Goal: Transaction & Acquisition: Purchase product/service

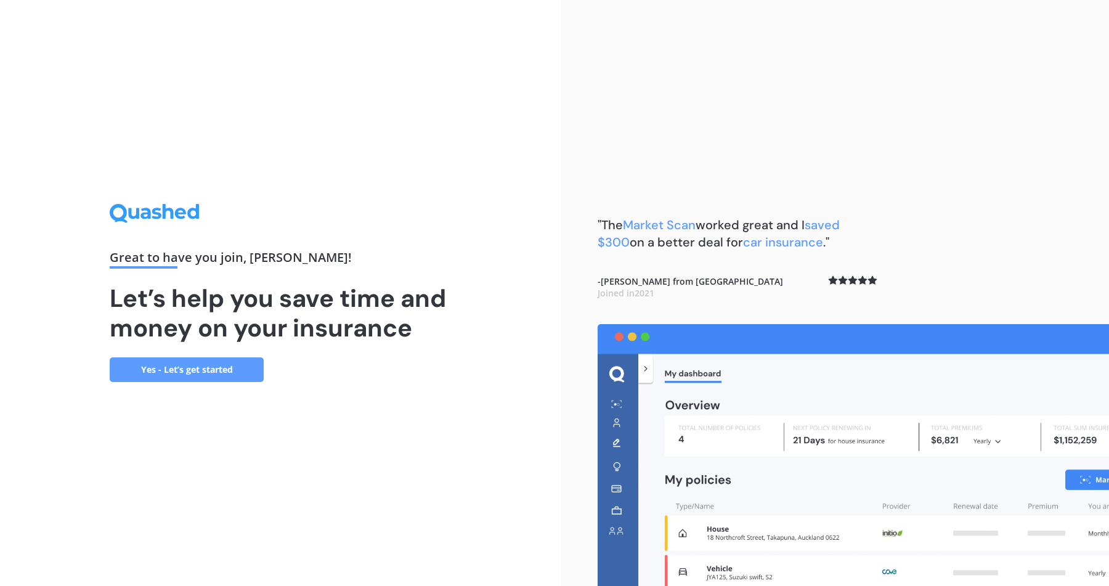
click at [186, 371] on link "Yes - Let’s get started" at bounding box center [187, 369] width 154 height 25
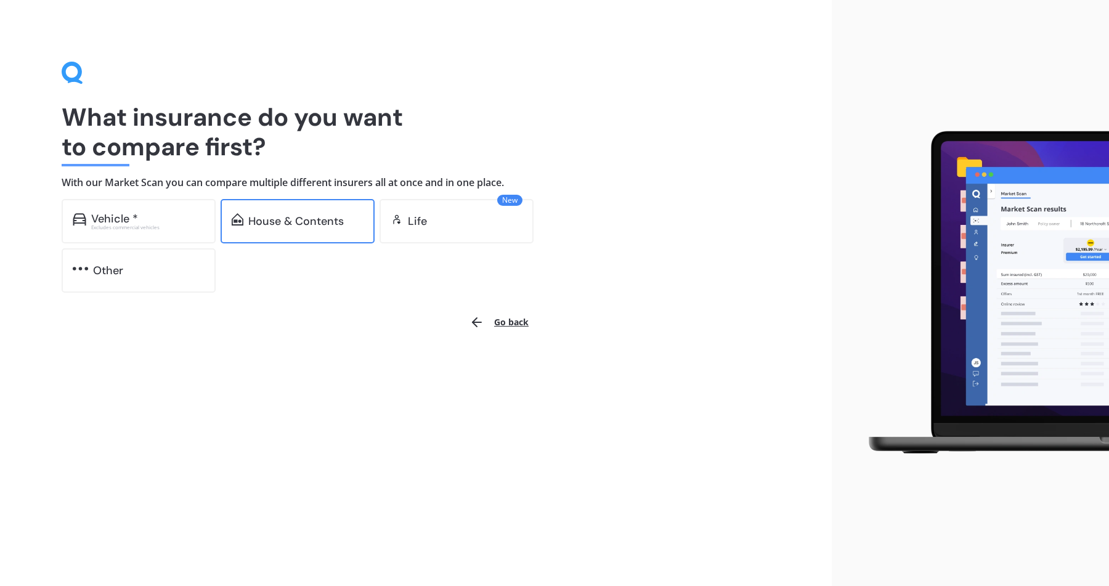
click at [275, 222] on div "House & Contents" at bounding box center [296, 221] width 96 height 12
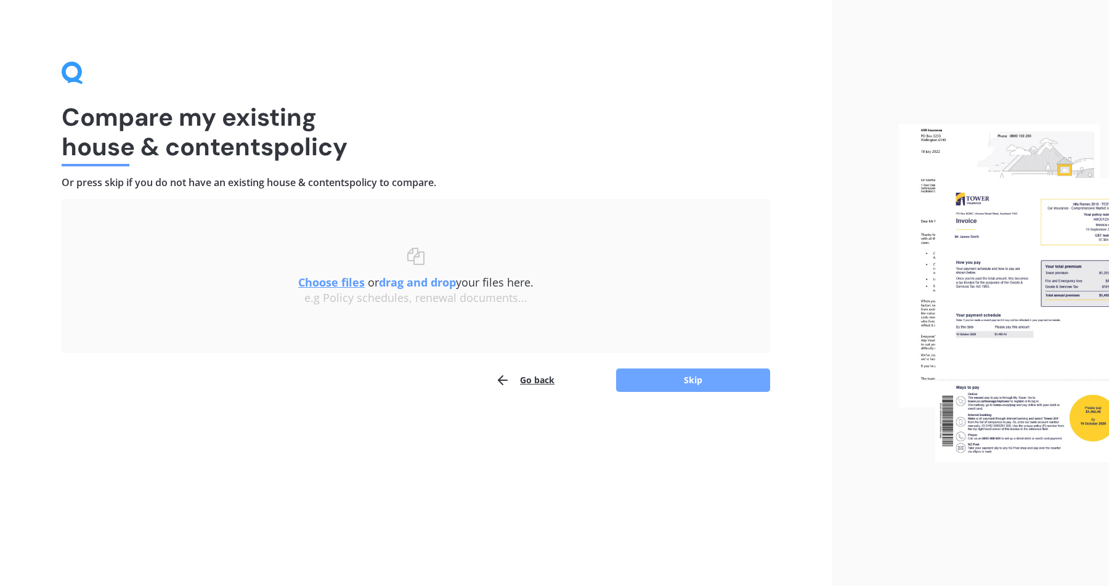
click at [639, 372] on button "Skip" at bounding box center [693, 380] width 154 height 23
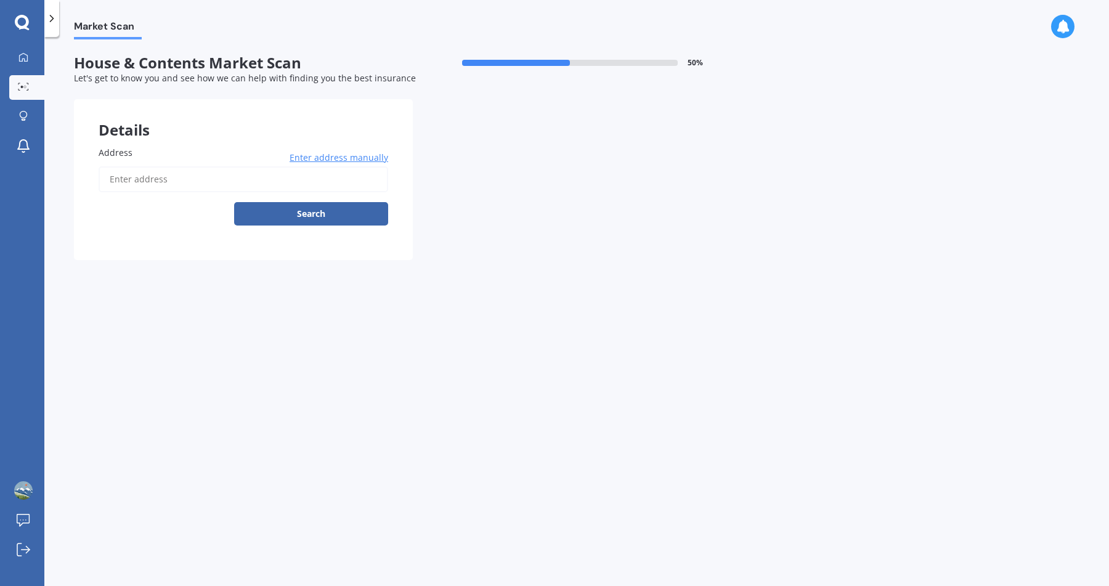
click at [259, 182] on input "Address" at bounding box center [244, 179] width 290 height 26
type input "[STREET_ADDRESS]"
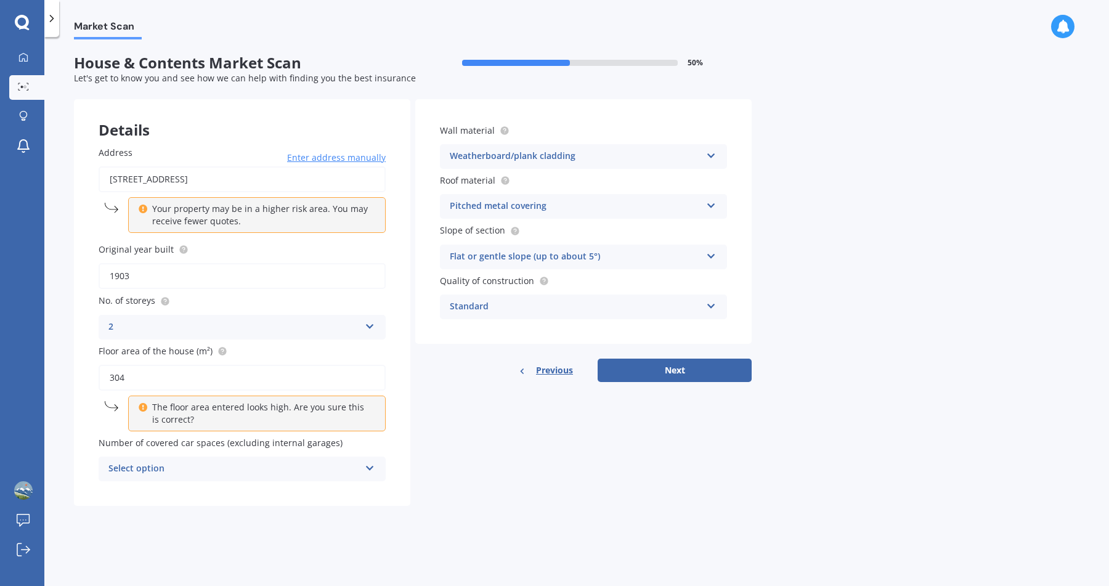
click at [182, 215] on p "Your property may be in a higher risk area. You may receive fewer quotes." at bounding box center [261, 215] width 218 height 25
click at [242, 473] on div "Select option" at bounding box center [233, 469] width 251 height 15
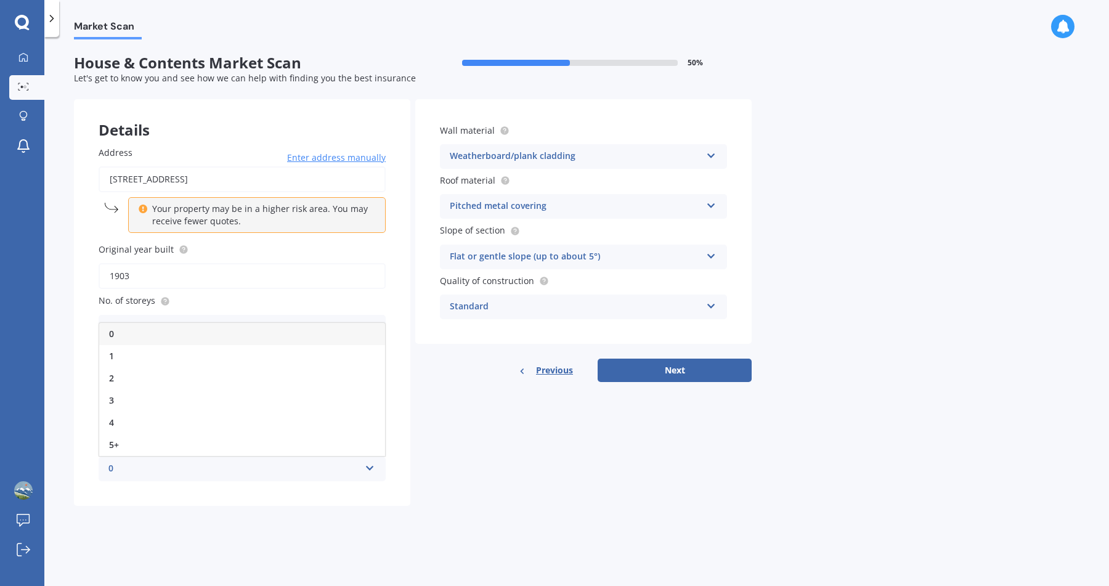
click at [434, 475] on div "Details Address [STREET_ADDRESS] Enter address manually Your property may be in…" at bounding box center [413, 302] width 678 height 407
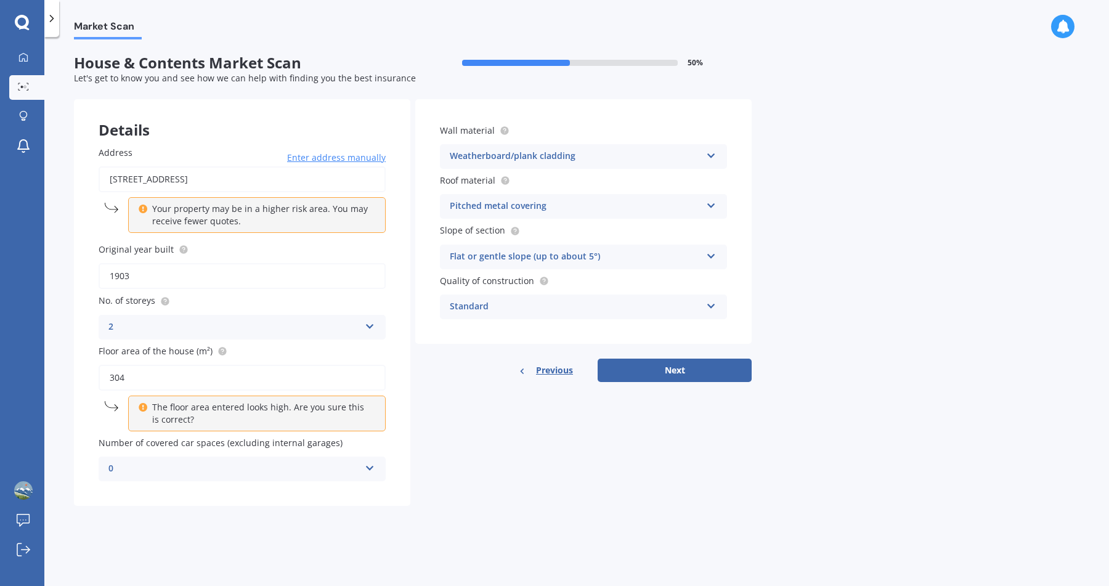
click at [302, 473] on div "0" at bounding box center [233, 469] width 251 height 15
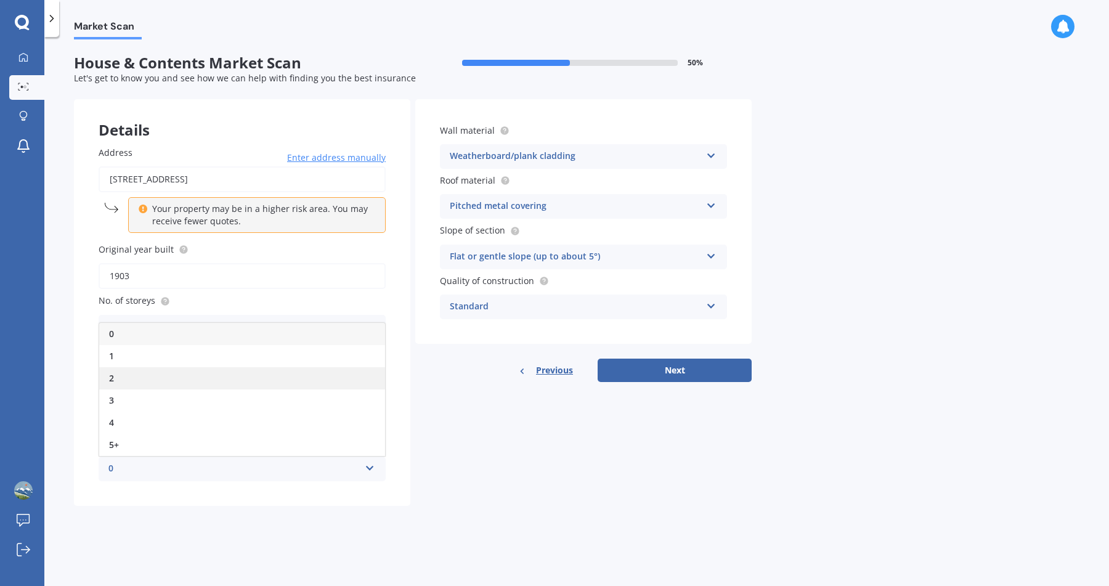
click at [272, 385] on div "2" at bounding box center [242, 378] width 286 height 22
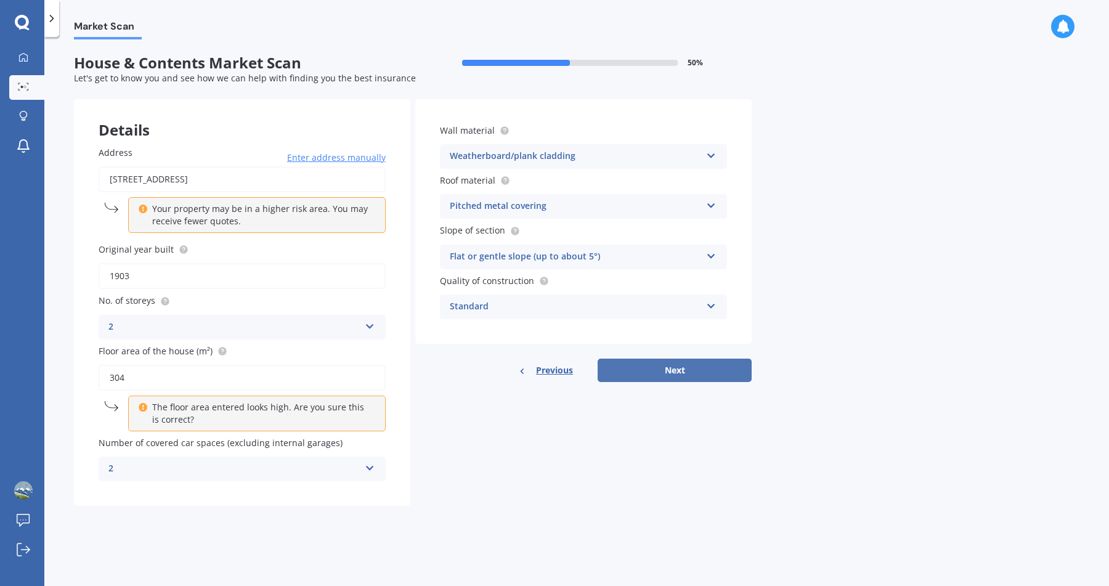
click at [668, 380] on button "Next" at bounding box center [675, 370] width 154 height 23
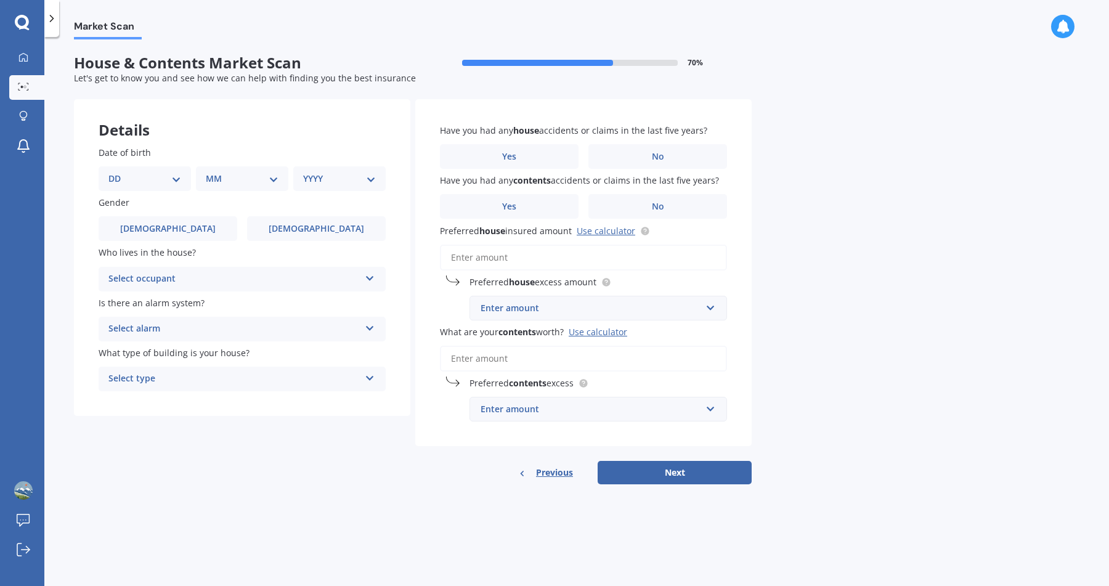
click at [160, 185] on select "DD 01 02 03 04 05 06 07 08 09 10 11 12 13 14 15 16 17 18 19 20 21 22 23 24 25 2…" at bounding box center [144, 179] width 73 height 14
select select "15"
click at [118, 172] on select "DD 01 02 03 04 05 06 07 08 09 10 11 12 13 14 15 16 17 18 19 20 21 22 23 24 25 2…" at bounding box center [144, 179] width 73 height 14
click at [240, 183] on select "MM 01 02 03 04 05 06 07 08 09 10 11 12" at bounding box center [245, 179] width 68 height 14
select select "01"
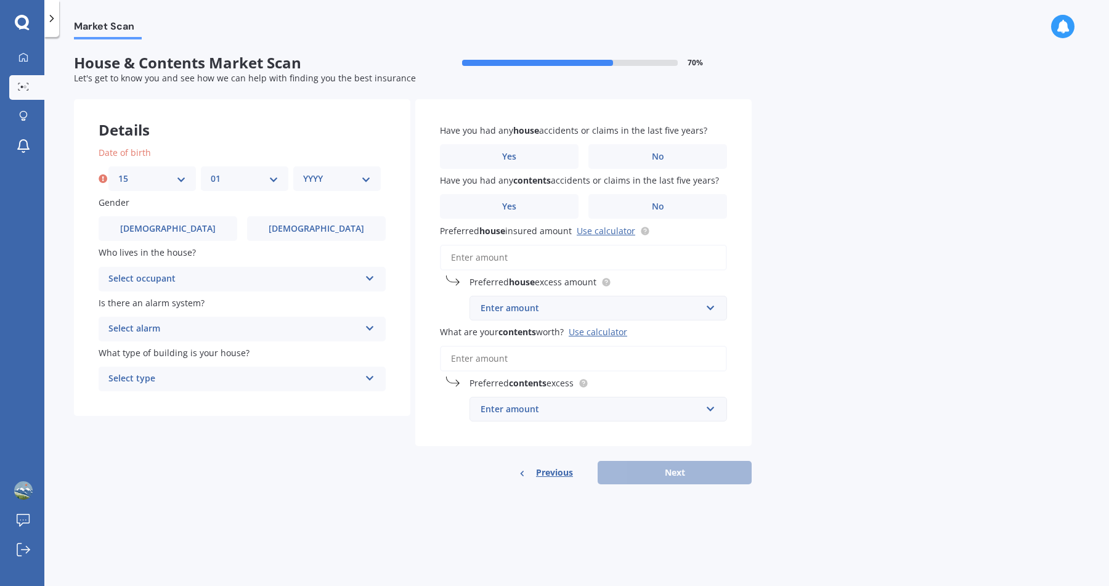
click at [211, 172] on select "MM 01 02 03 04 05 06 07 08 09 10 11 12" at bounding box center [245, 179] width 68 height 14
click at [337, 183] on select "YYYY 2009 2008 2007 2006 2005 2004 2003 2002 2001 2000 1999 1998 1997 1996 1995…" at bounding box center [337, 179] width 68 height 14
select select "1983"
click at [303, 172] on select "YYYY 2009 2008 2007 2006 2005 2004 2003 2002 2001 2000 1999 1998 1997 1996 1995…" at bounding box center [337, 179] width 68 height 14
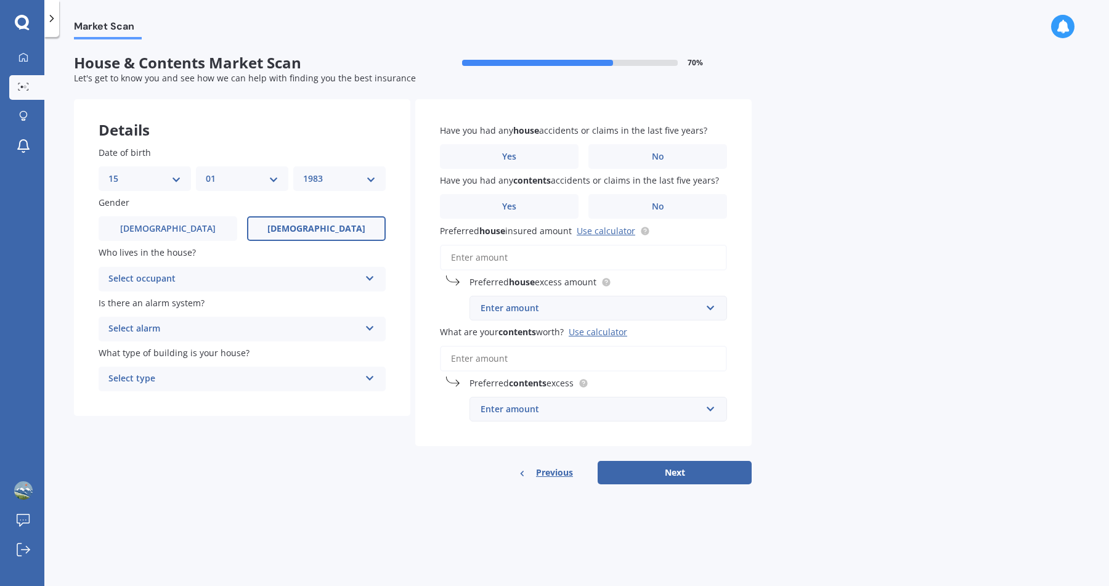
click at [289, 235] on label "[DEMOGRAPHIC_DATA]" at bounding box center [316, 228] width 139 height 25
click at [0, 0] on input "[DEMOGRAPHIC_DATA]" at bounding box center [0, 0] width 0 height 0
click at [235, 283] on div "Select occupant" at bounding box center [233, 279] width 251 height 15
click at [234, 327] on div "Owner + Boarder" at bounding box center [242, 325] width 286 height 22
click at [250, 336] on div "Select alarm" at bounding box center [233, 329] width 251 height 15
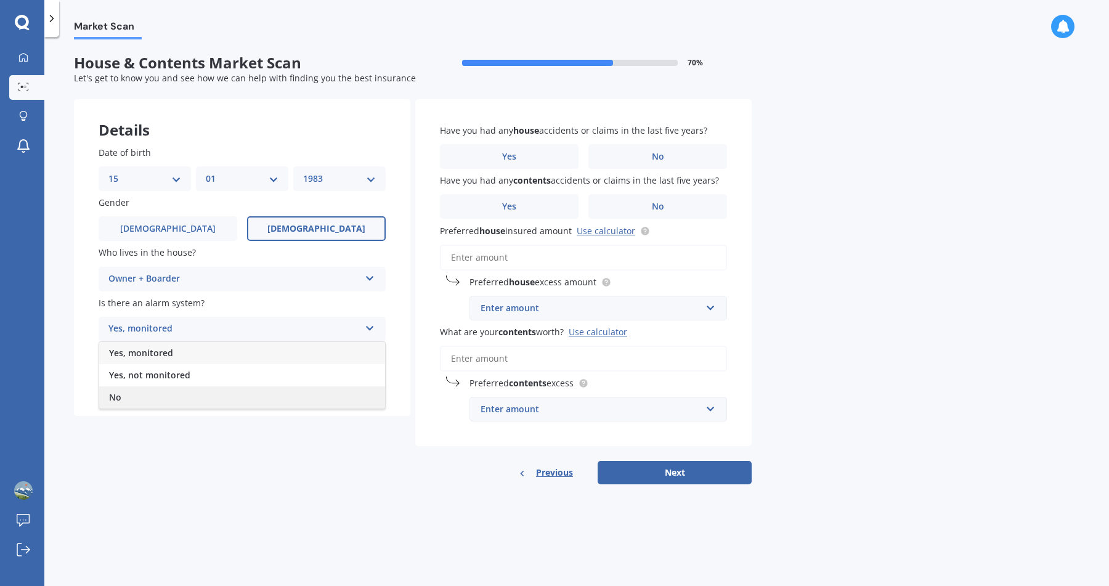
click at [219, 396] on div "No" at bounding box center [242, 397] width 286 height 22
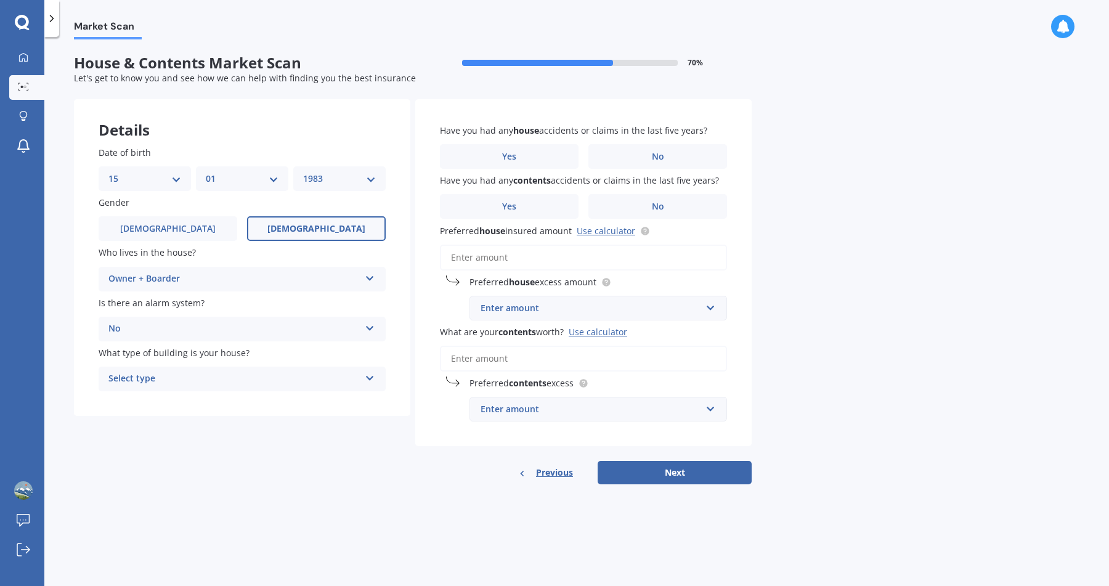
click at [224, 388] on div "Select type Freestanding Multi-unit (in a block of 6 or less) Multi-unit (in a …" at bounding box center [242, 379] width 287 height 25
click at [224, 406] on div "Freestanding" at bounding box center [242, 403] width 286 height 22
click at [230, 385] on div "Freestanding" at bounding box center [233, 379] width 251 height 15
click at [230, 399] on div "Freestanding" at bounding box center [242, 403] width 286 height 22
click at [679, 160] on label "No" at bounding box center [658, 156] width 139 height 25
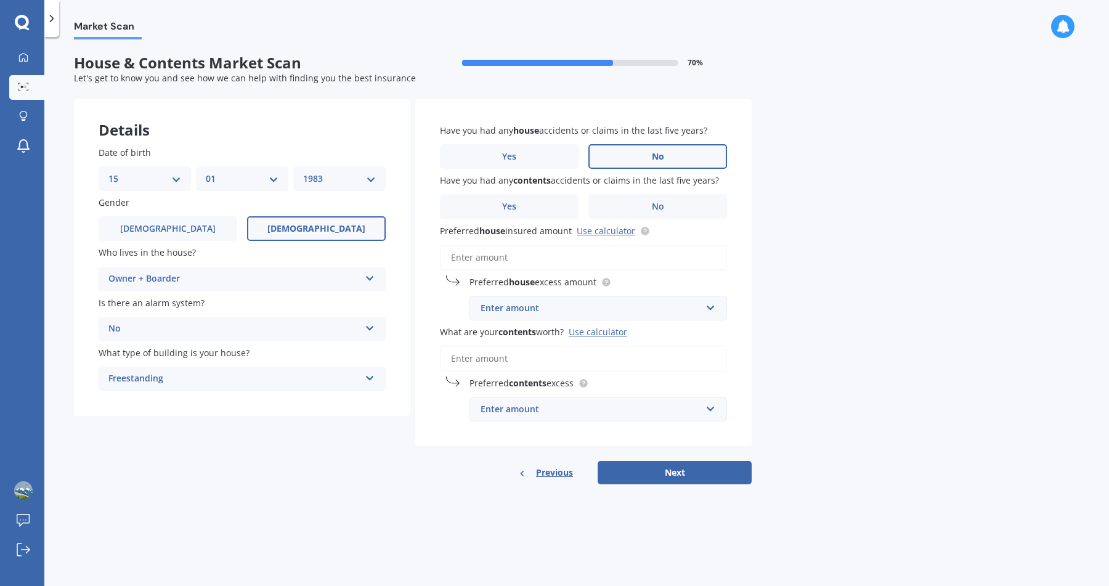
click at [0, 0] on input "No" at bounding box center [0, 0] width 0 height 0
click at [640, 213] on label "No" at bounding box center [658, 206] width 139 height 25
click at [0, 0] on input "No" at bounding box center [0, 0] width 0 height 0
click at [556, 306] on div "Enter amount" at bounding box center [591, 308] width 221 height 14
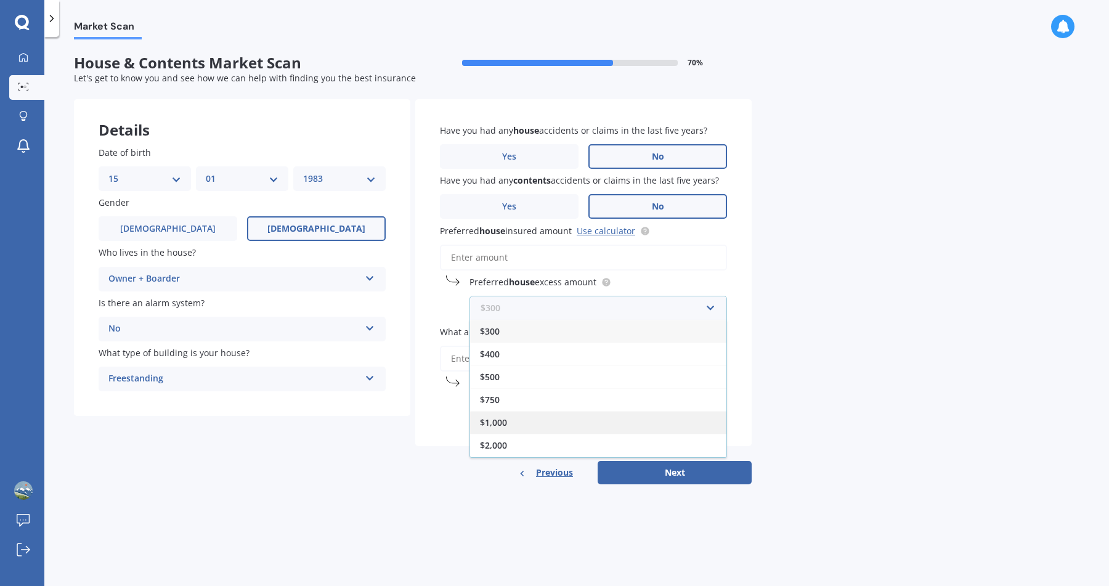
scroll to position [22, 0]
click at [508, 444] on div "$2,500" at bounding box center [598, 446] width 256 height 23
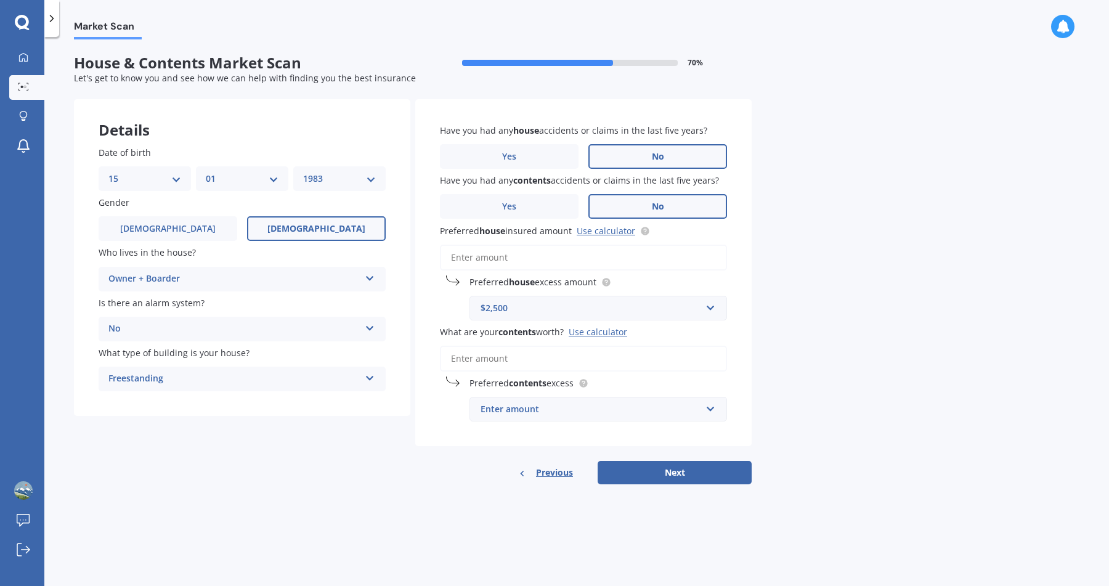
click at [540, 414] on div "Enter amount" at bounding box center [591, 409] width 221 height 14
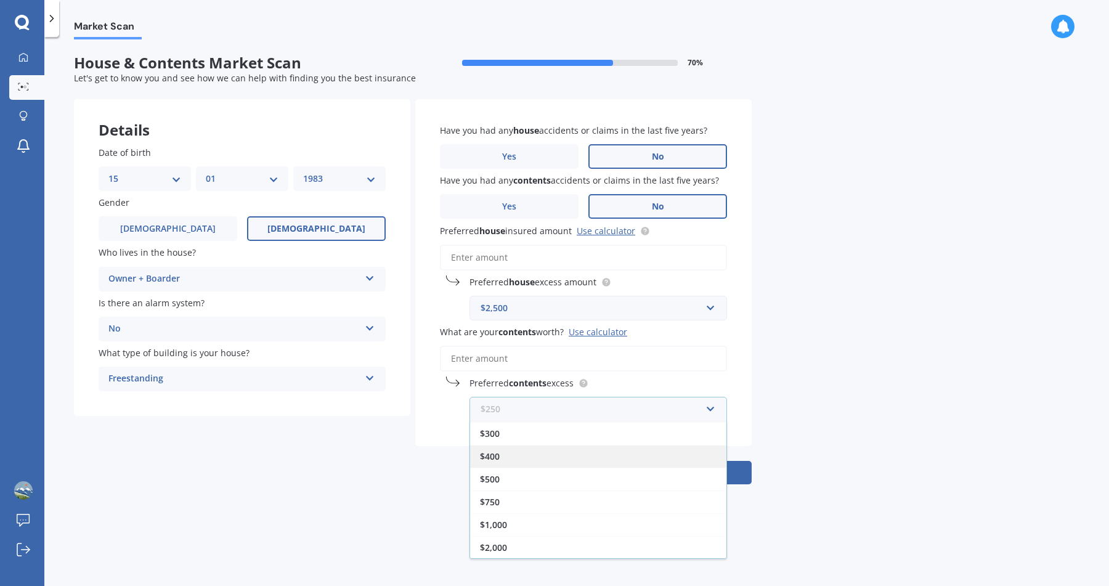
scroll to position [0, 0]
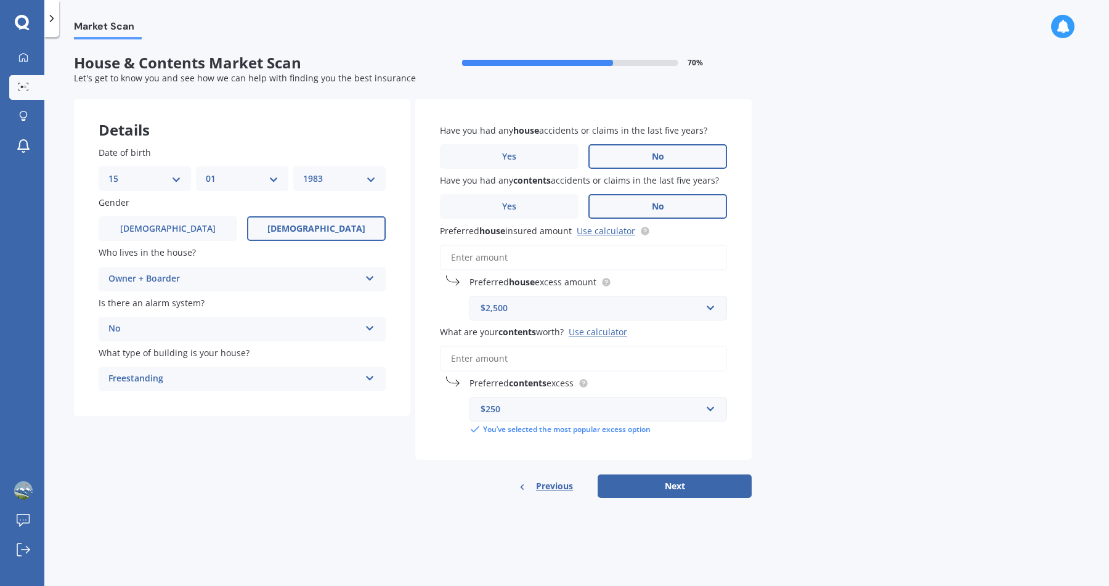
click at [526, 361] on input "What are your contents worth? Use calculator" at bounding box center [583, 359] width 287 height 26
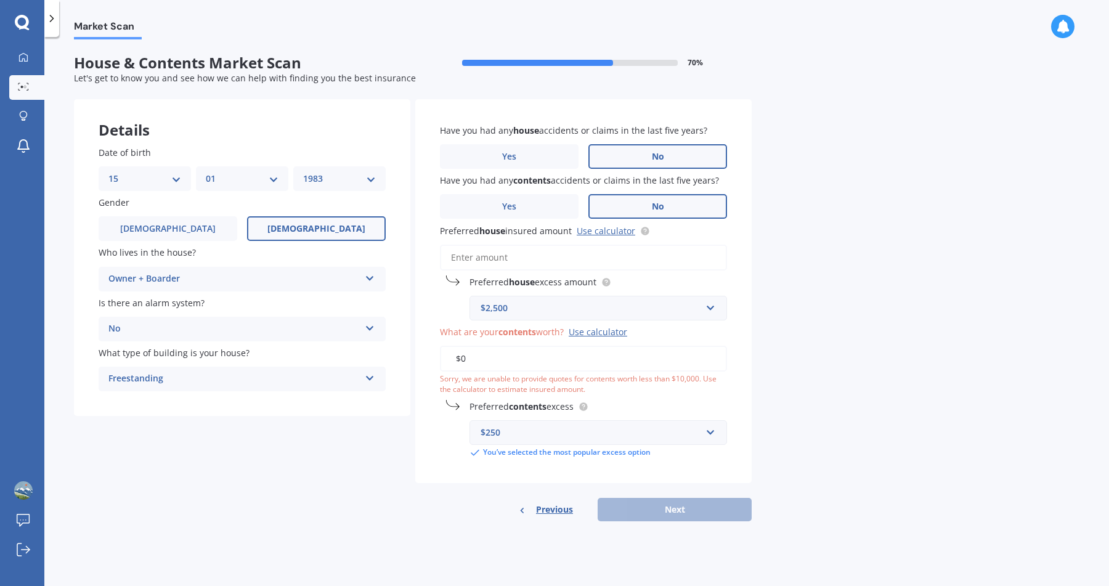
type input "$0"
click at [509, 433] on div "$250" at bounding box center [591, 433] width 221 height 14
click at [443, 419] on div "Preferred contents excess $250 $250 $300 $400 $500 $750 $1,000 $2,000 You’ve se…" at bounding box center [583, 429] width 287 height 59
click at [480, 363] on input "$0" at bounding box center [583, 359] width 287 height 26
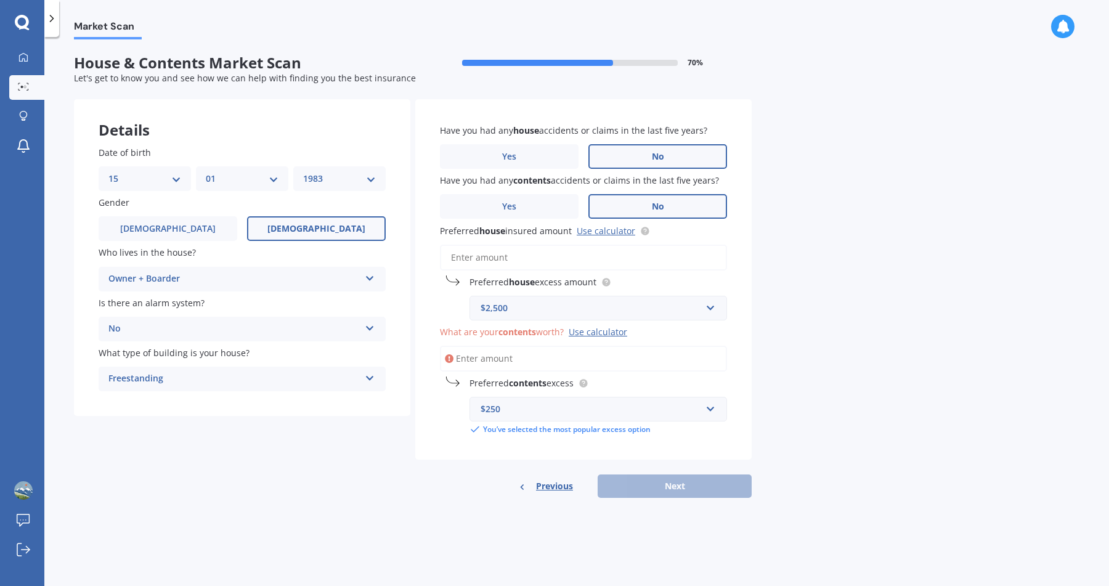
click at [515, 369] on input "What are your contents worth? Use calculator" at bounding box center [583, 359] width 287 height 26
click at [515, 403] on input "text" at bounding box center [594, 408] width 247 height 23
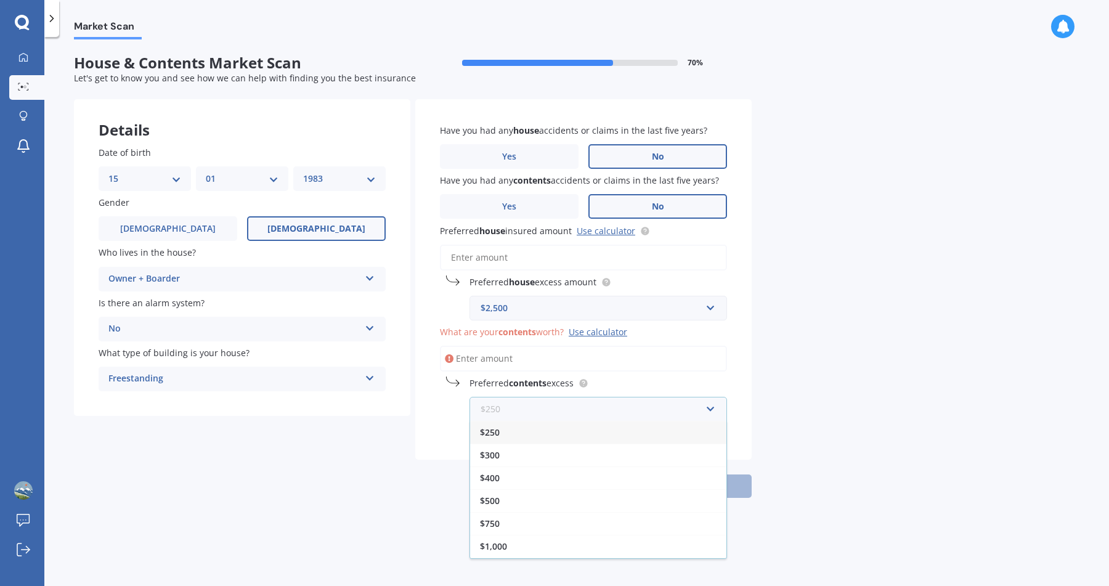
click at [515, 403] on input "text" at bounding box center [594, 408] width 247 height 23
click at [503, 434] on div "$250" at bounding box center [598, 432] width 256 height 23
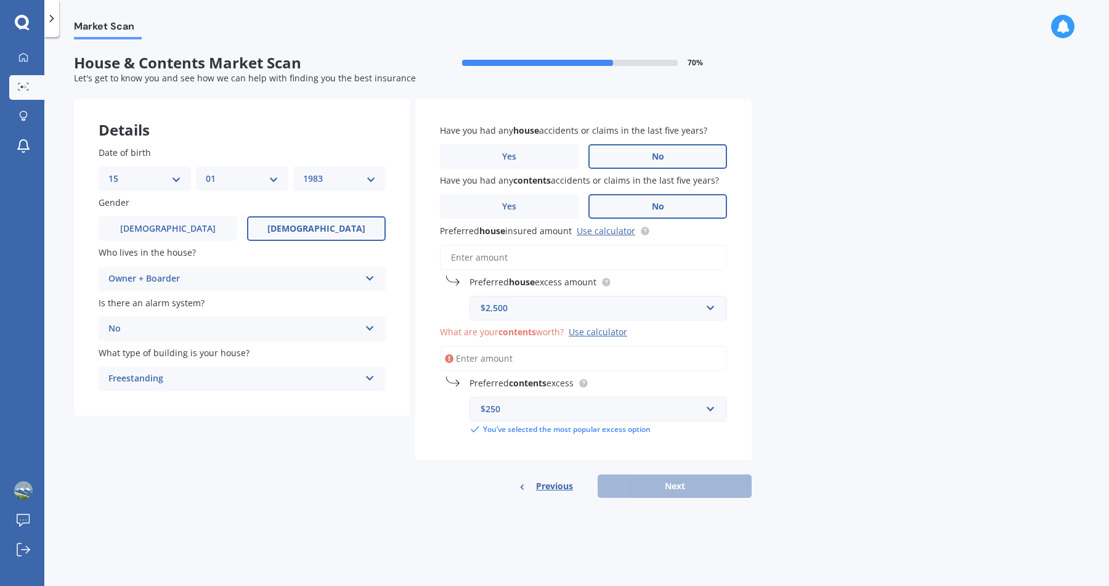
click at [510, 344] on div "What are your contents worth? Use calculator" at bounding box center [583, 348] width 287 height 46
click at [510, 365] on input "What are your contents worth? Use calculator" at bounding box center [583, 359] width 287 height 26
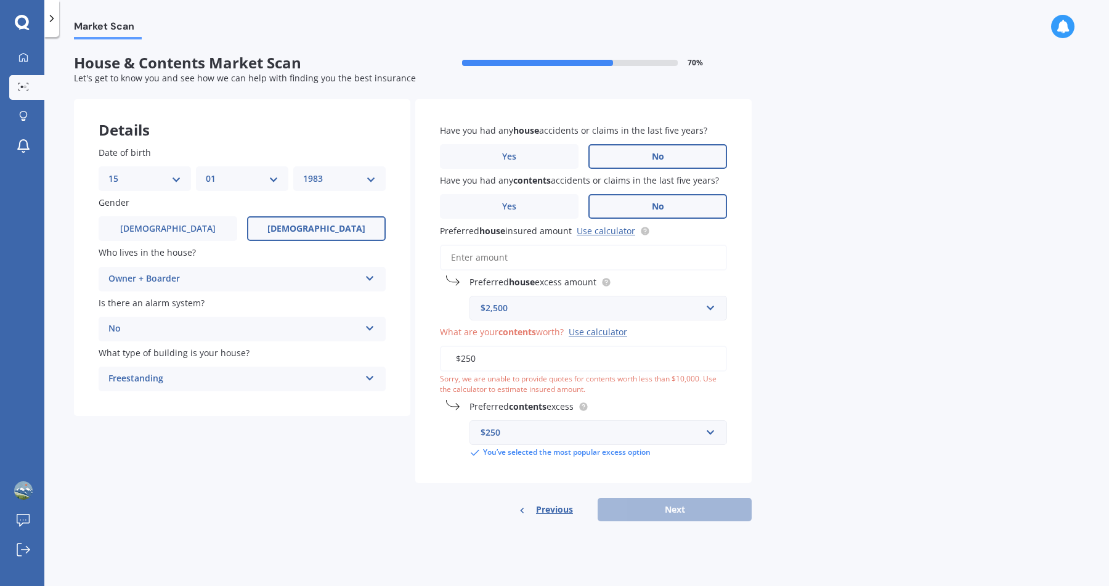
type input "$250"
click at [380, 475] on div "Details Date of birth DD 01 02 03 04 05 06 07 08 09 10 11 12 13 14 15 16 17 18 …" at bounding box center [413, 310] width 678 height 422
click at [613, 336] on div "Use calculator" at bounding box center [598, 332] width 59 height 12
click at [613, 346] on input "$250" at bounding box center [583, 359] width 287 height 26
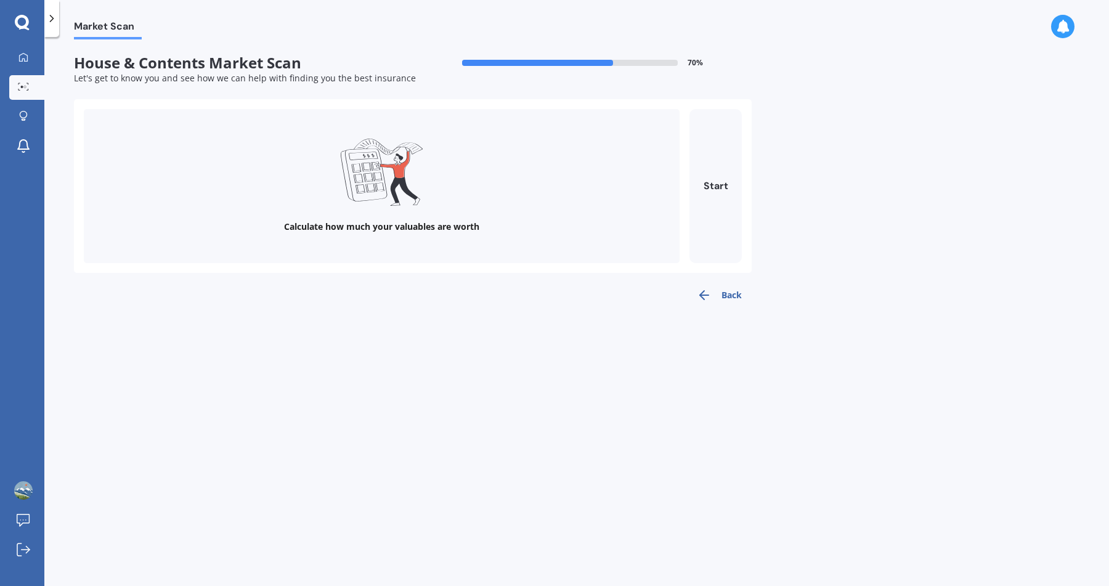
click at [735, 293] on button "Back" at bounding box center [719, 295] width 65 height 25
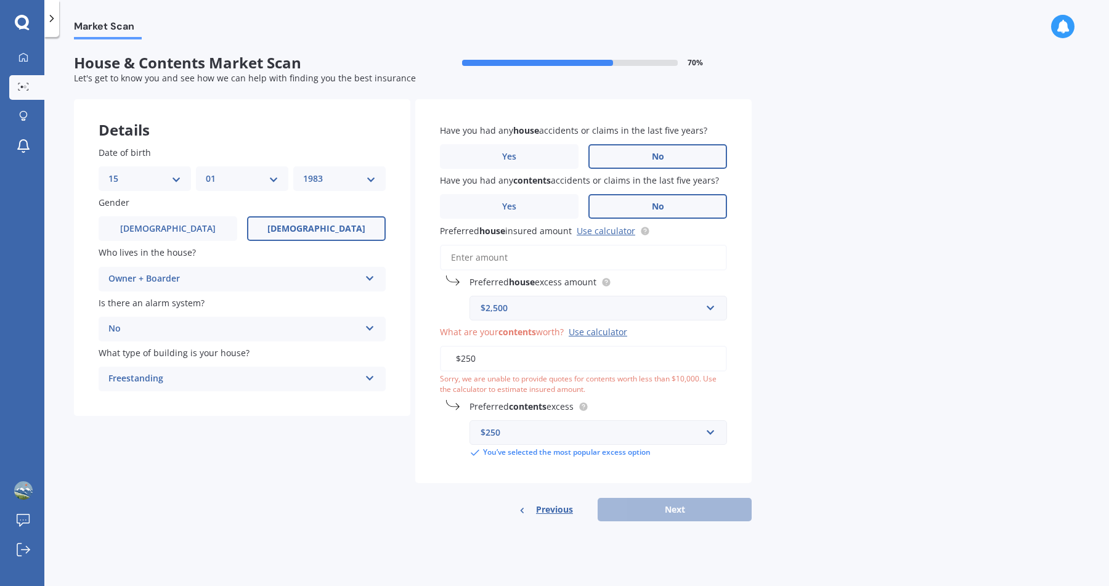
click at [488, 356] on input "$250" at bounding box center [583, 359] width 287 height 26
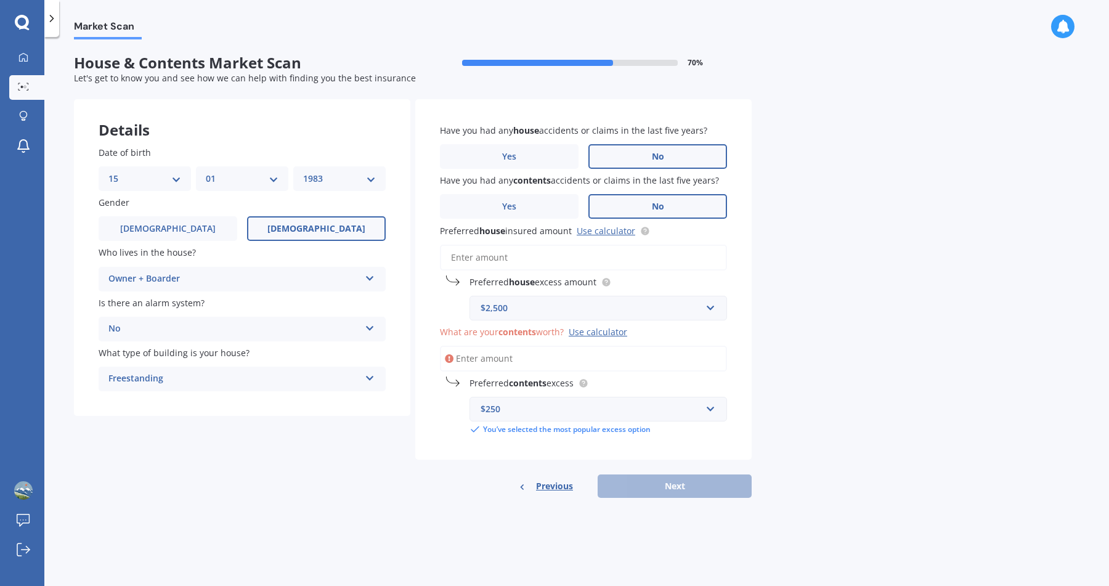
click at [367, 466] on div "Details Date of birth DD 01 02 03 04 05 06 07 08 09 10 11 12 13 14 15 16 17 18 …" at bounding box center [413, 298] width 678 height 399
click at [511, 430] on div "You’ve selected the most popular excess option" at bounding box center [599, 429] width 258 height 11
click at [514, 409] on div "$250" at bounding box center [591, 409] width 221 height 14
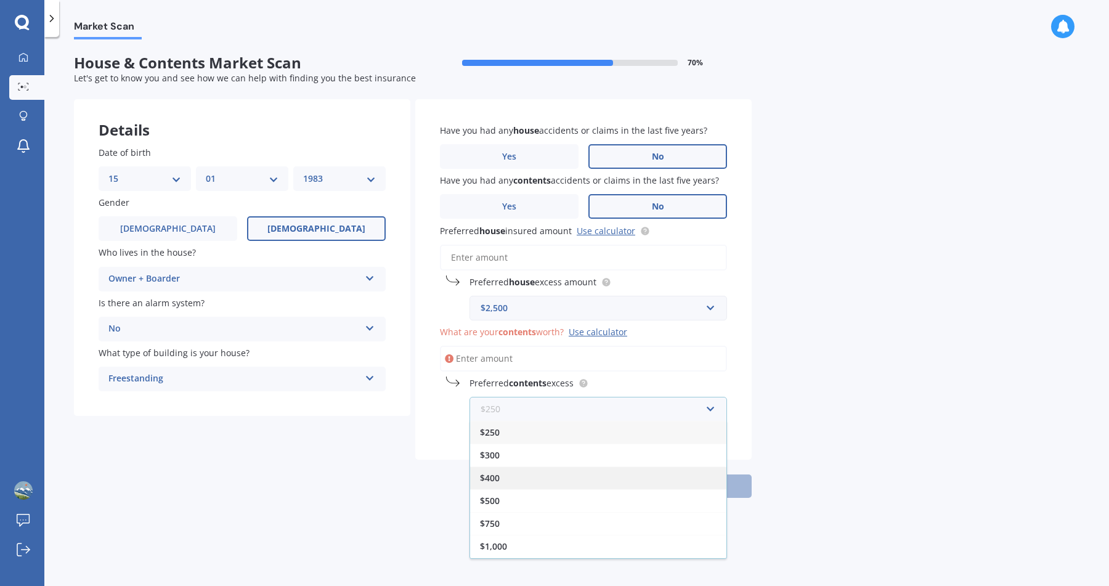
scroll to position [22, 0]
click at [501, 545] on span "$2,000" at bounding box center [493, 548] width 27 height 12
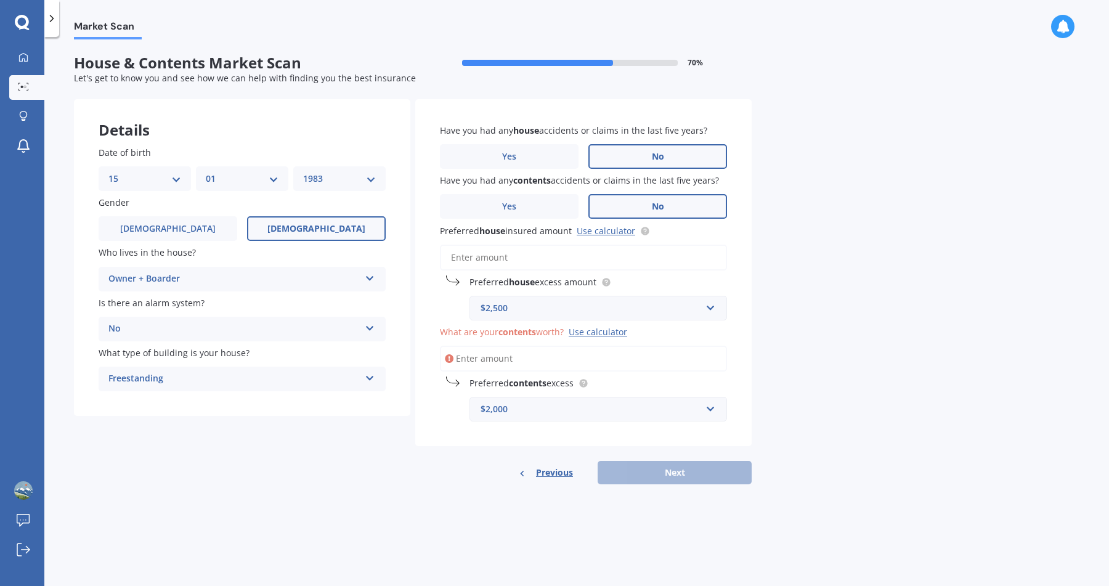
click at [485, 363] on input "What are your contents worth? Use calculator" at bounding box center [583, 359] width 287 height 26
click at [500, 254] on input "Preferred house insured amount Use calculator" at bounding box center [583, 258] width 287 height 26
click at [481, 364] on input "What are your contents worth? Use calculator" at bounding box center [583, 359] width 287 height 26
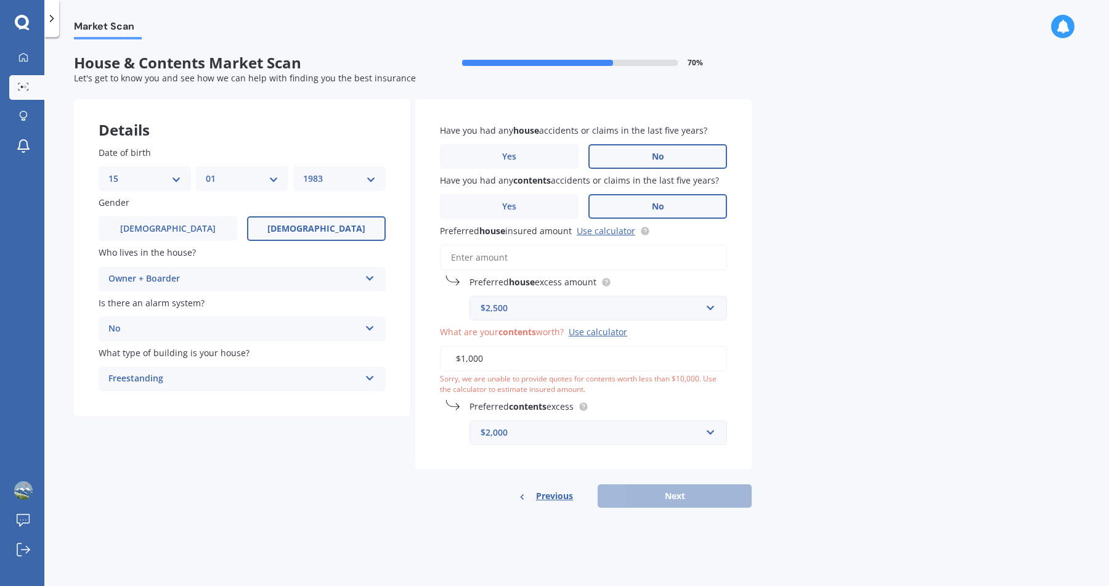
click at [399, 430] on div "Details Date of birth DD 01 02 03 04 05 06 07 08 09 10 11 12 13 14 15 16 17 18 …" at bounding box center [413, 303] width 678 height 409
click at [502, 358] on input "$1,000" at bounding box center [583, 359] width 287 height 26
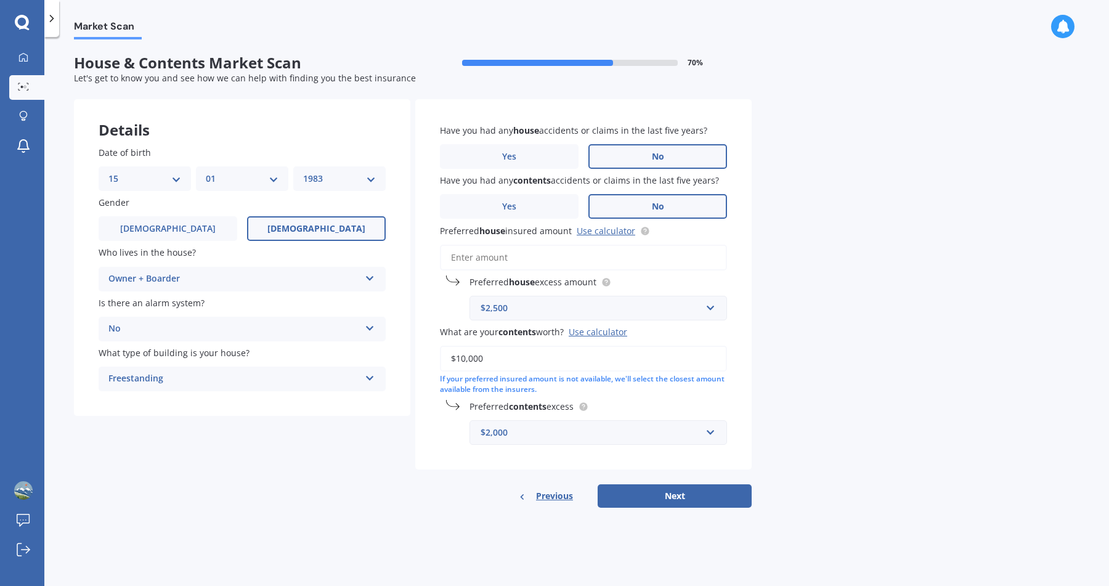
type input "$10,000"
click at [477, 256] on input "Preferred house insured amount Use calculator" at bounding box center [583, 258] width 287 height 26
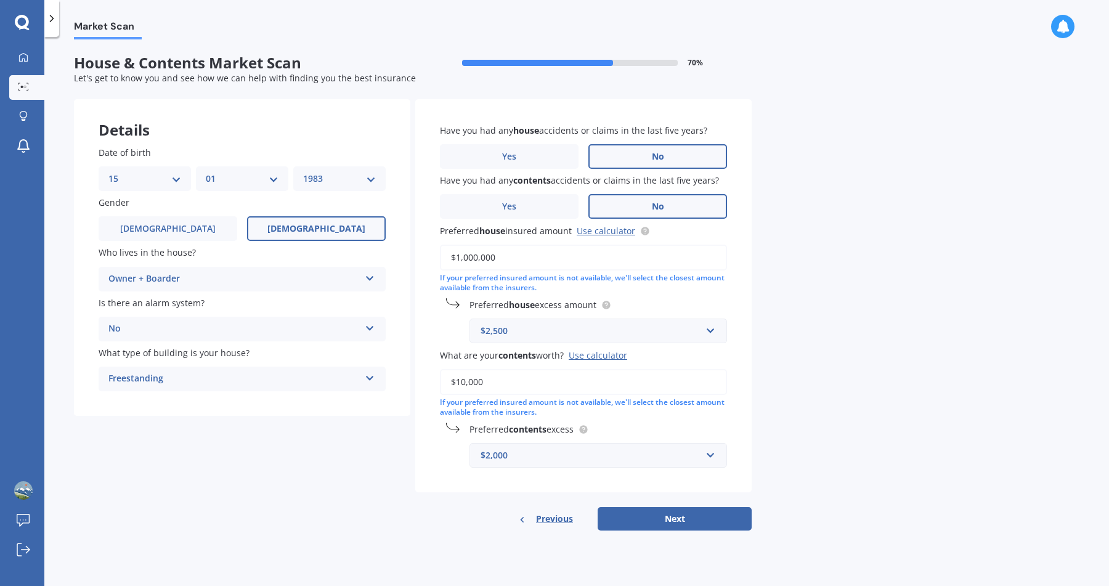
type input "$1,000,000"
click at [344, 501] on div "Details Date of birth DD 01 02 03 04 05 06 07 08 09 10 11 12 13 14 15 16 17 18 …" at bounding box center [413, 315] width 678 height 432
click at [654, 523] on button "Next" at bounding box center [675, 518] width 154 height 23
select select "15"
select select "01"
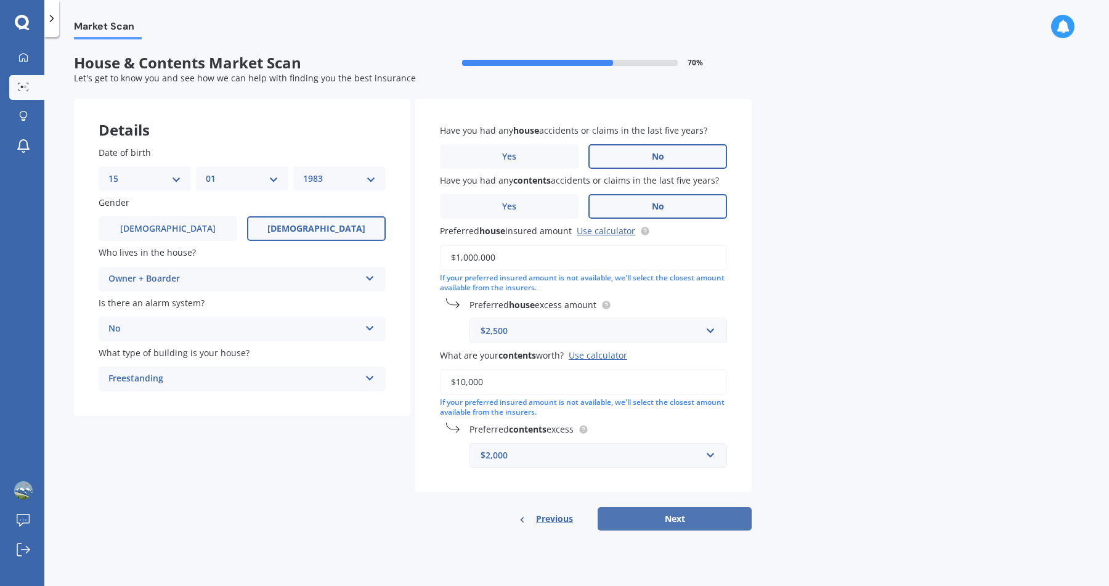
select select "1983"
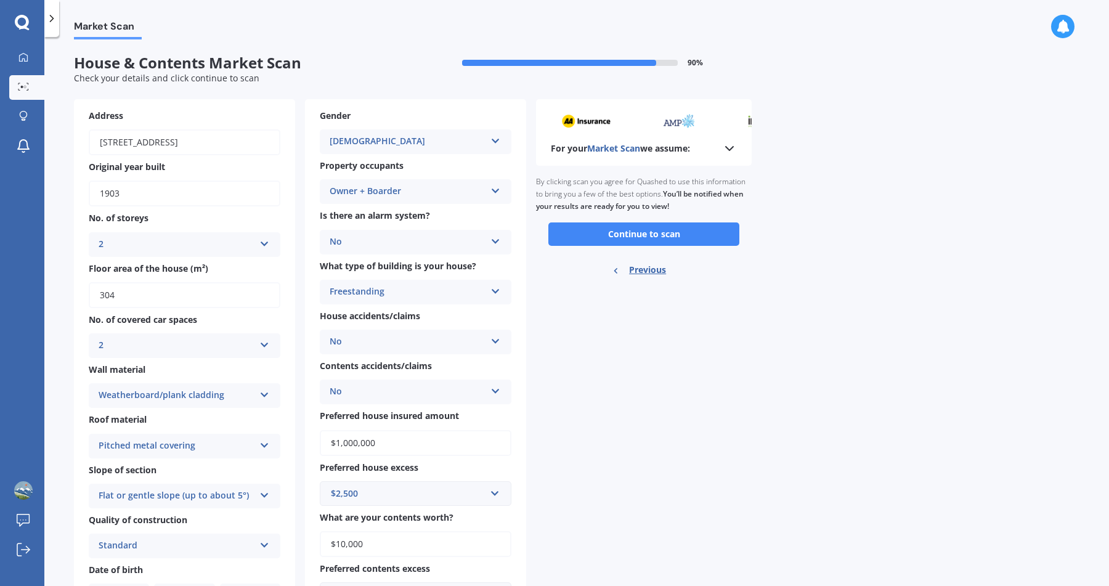
scroll to position [67, 0]
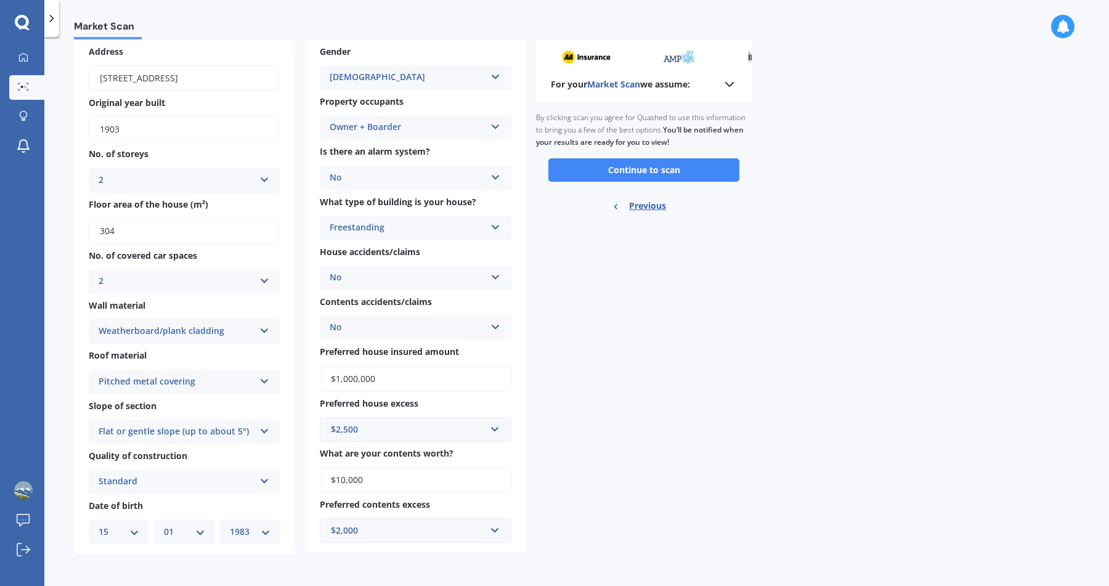
click at [346, 375] on input "$1,000,000" at bounding box center [416, 379] width 192 height 26
type input "$1,500,000"
click at [624, 362] on div "For your Market Scan we assume: Ready to go By clicking scan you agree for Quas…" at bounding box center [644, 294] width 216 height 519
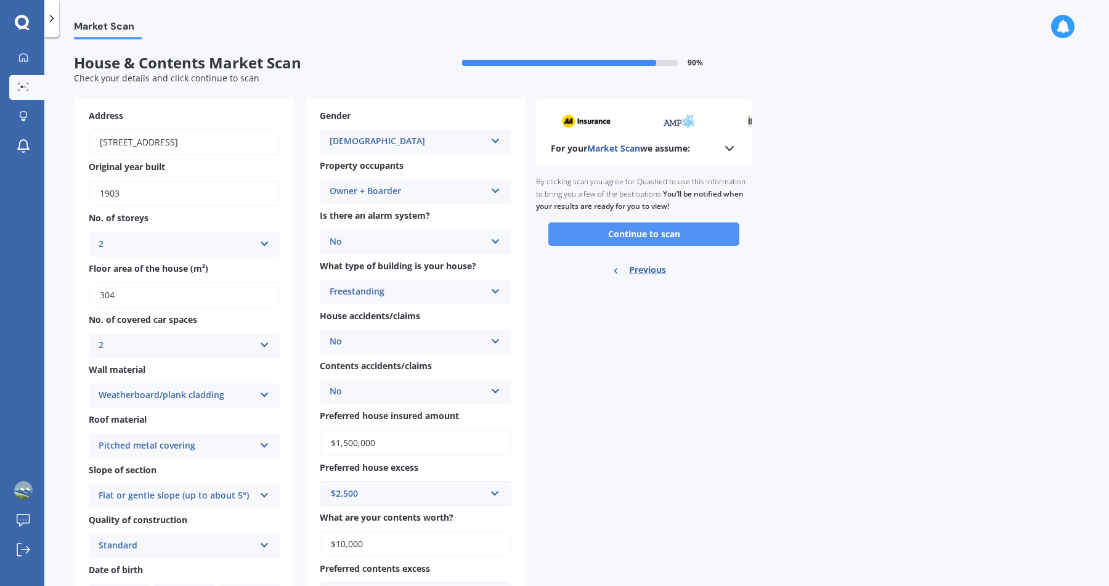
click at [624, 234] on button "Continue to scan" at bounding box center [643, 233] width 191 height 23
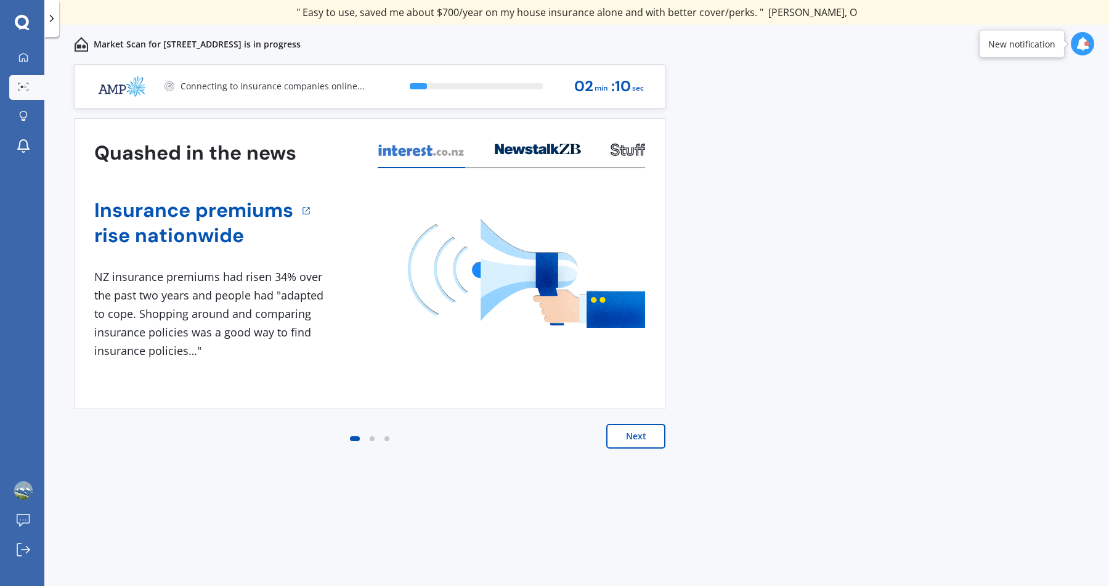
click at [433, 94] on div "13 % 02 min : 10 sec" at bounding box center [525, 86] width 260 height 43
